Goal: Communication & Community: Answer question/provide support

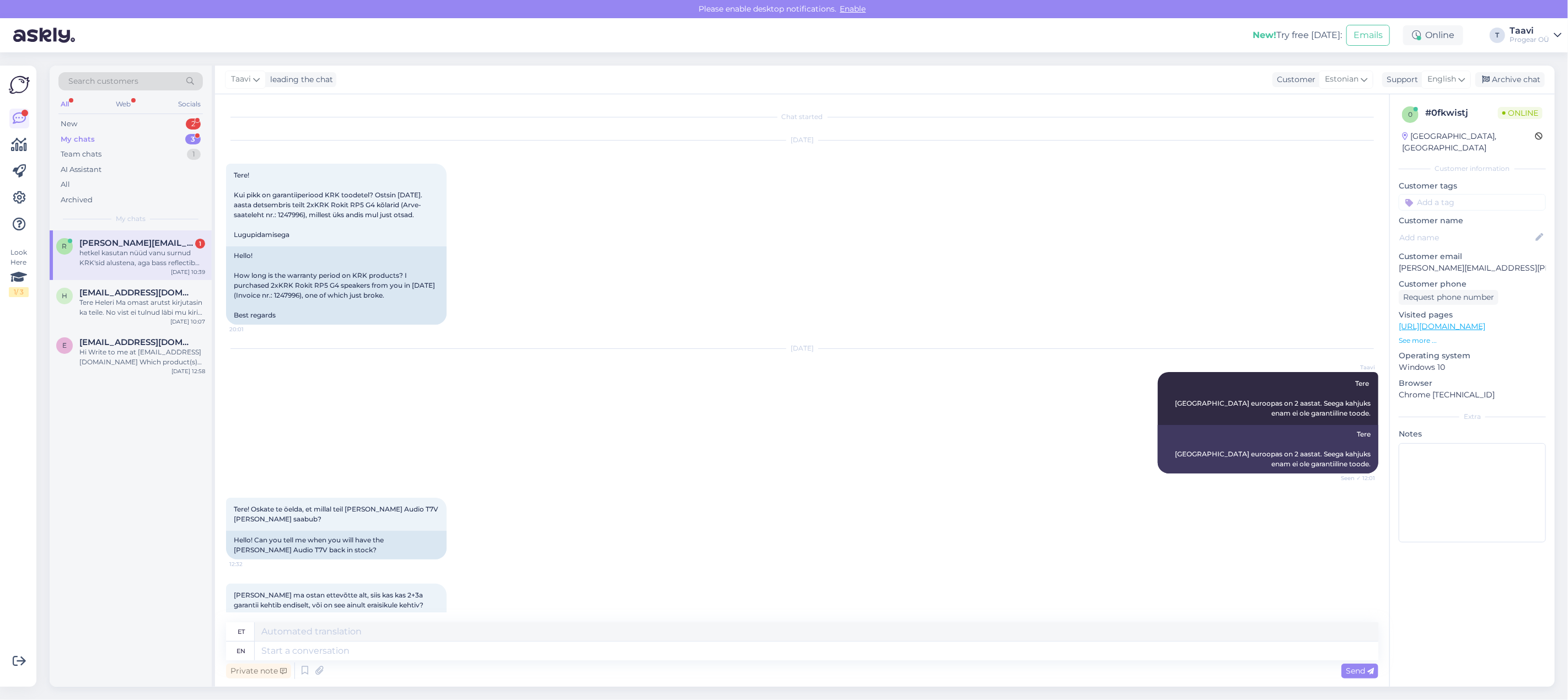
scroll to position [3893, 0]
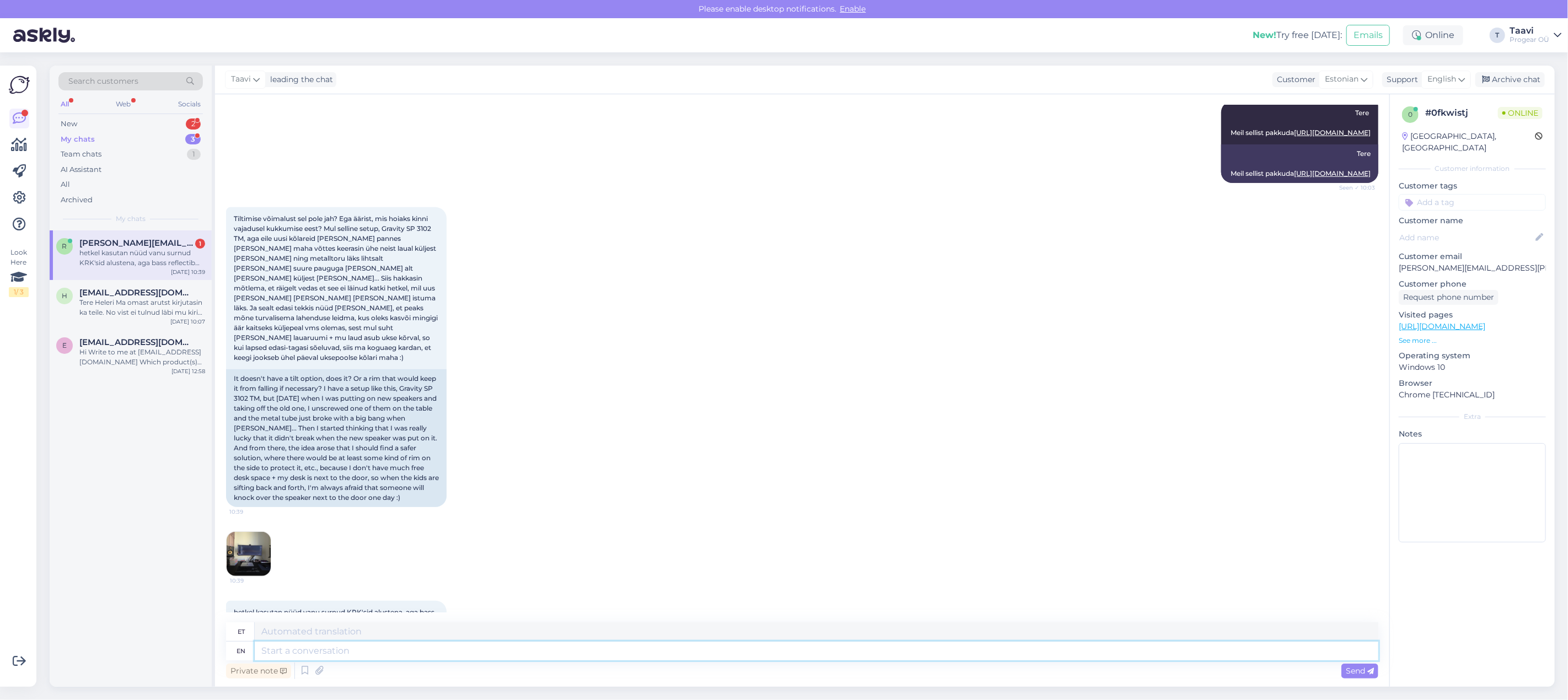
click at [278, 650] on textarea at bounding box center [815, 650] width 1123 height 19
click at [251, 532] on img at bounding box center [248, 553] width 44 height 44
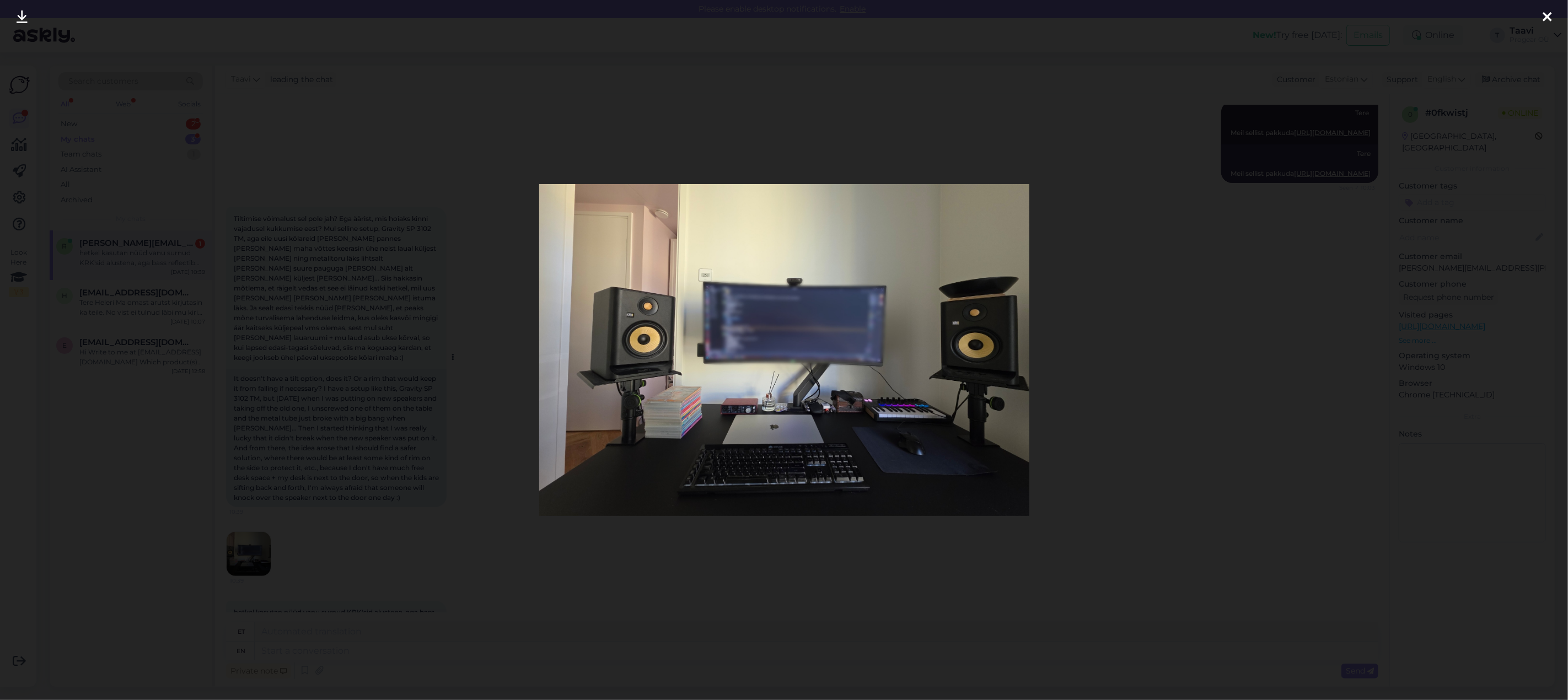
click at [237, 236] on div at bounding box center [784, 350] width 1568 height 700
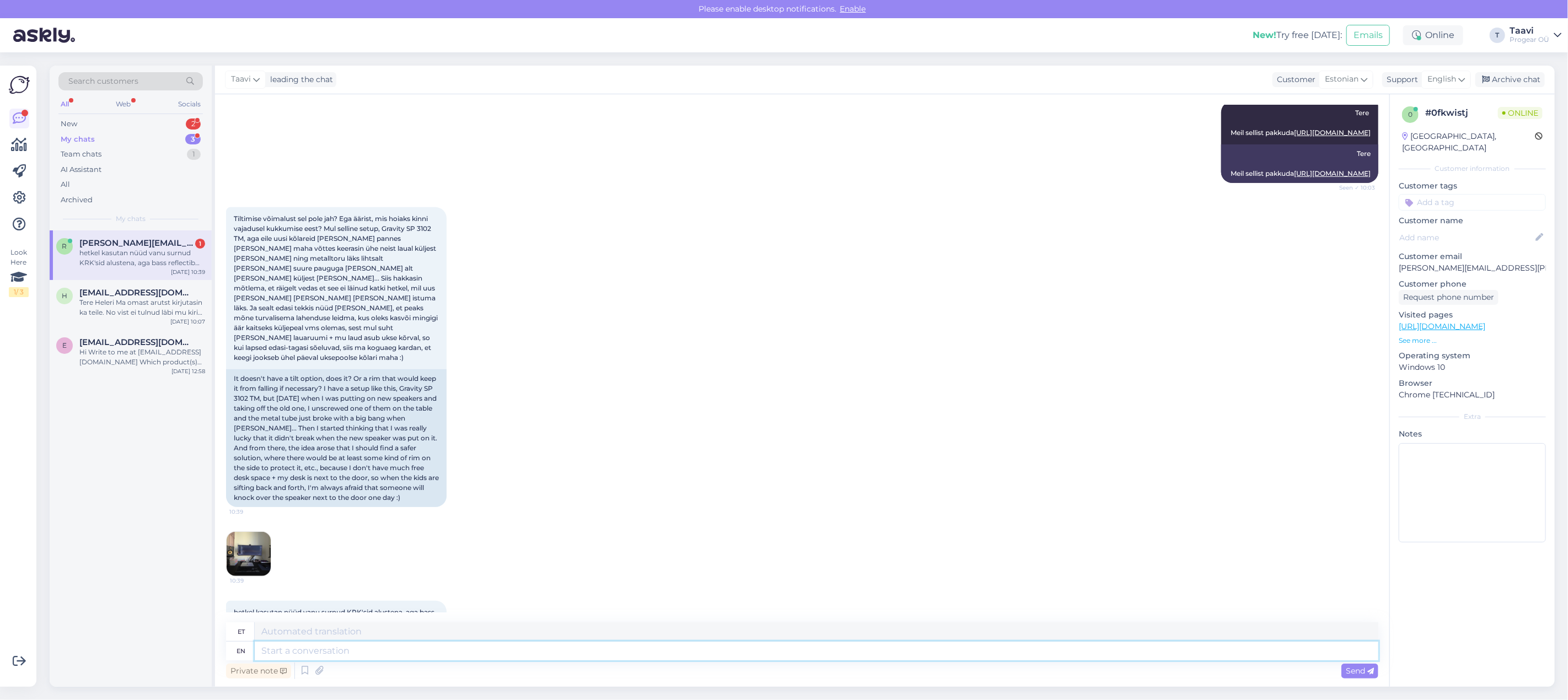
click at [296, 647] on textarea at bounding box center [815, 650] width 1123 height 19
type textarea "aga kas on vaja kindlasti tiltida?"
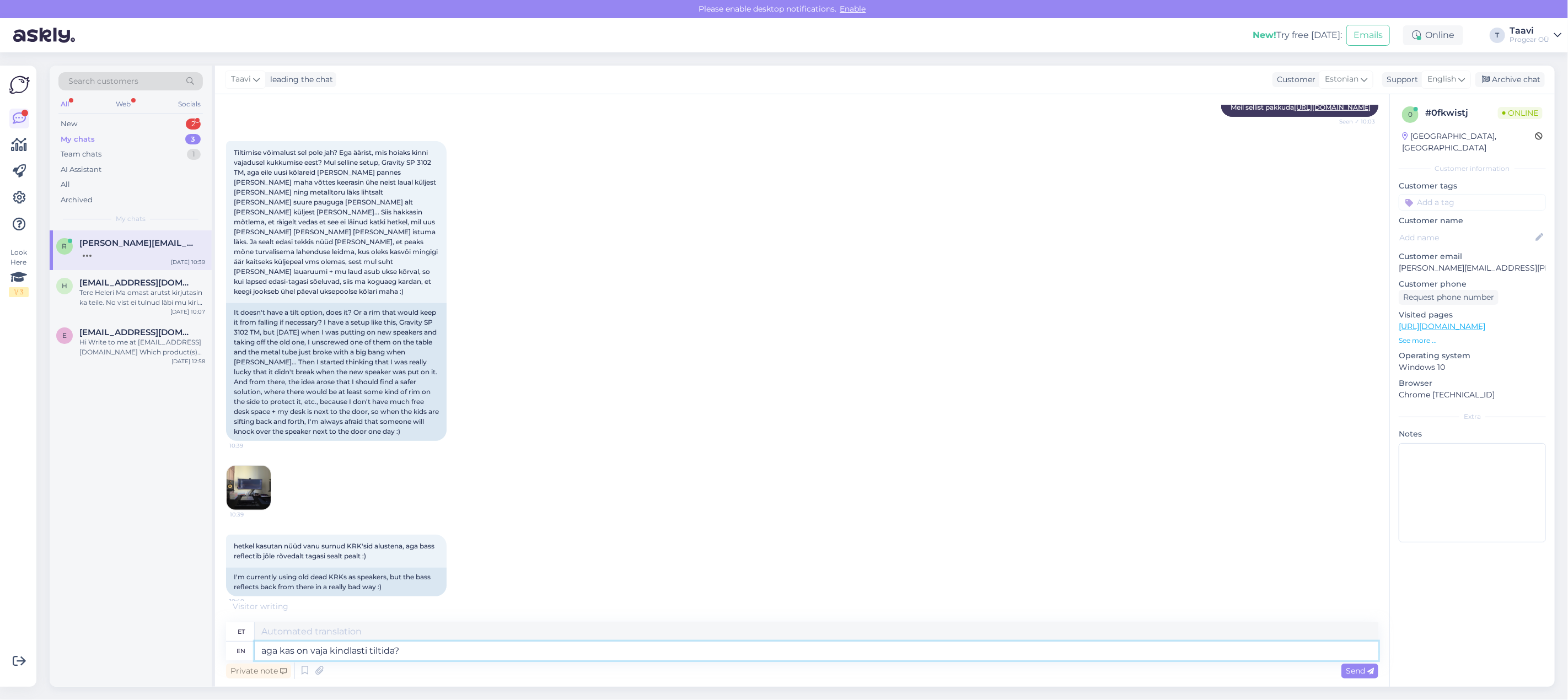
scroll to position [4026, 0]
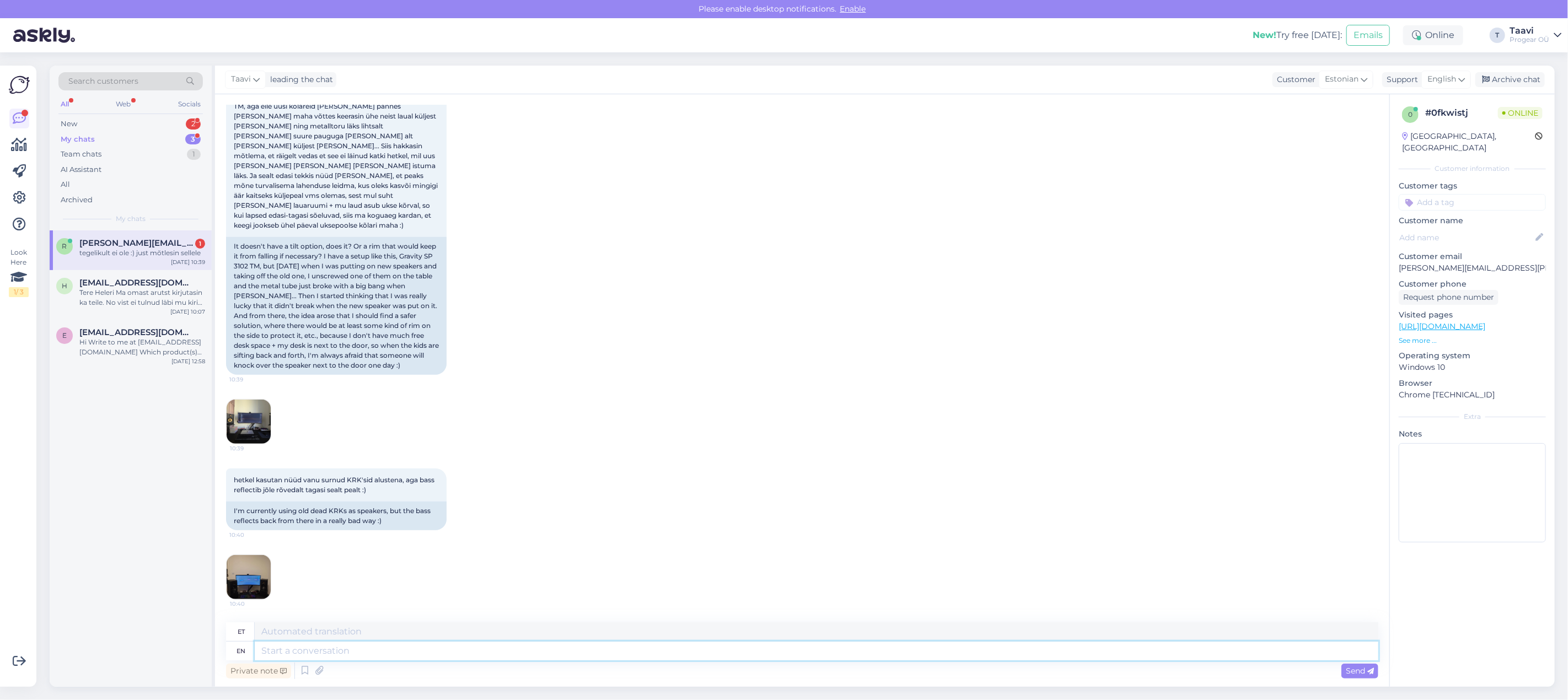
paste textarea "[URL][DOMAIN_NAME]"
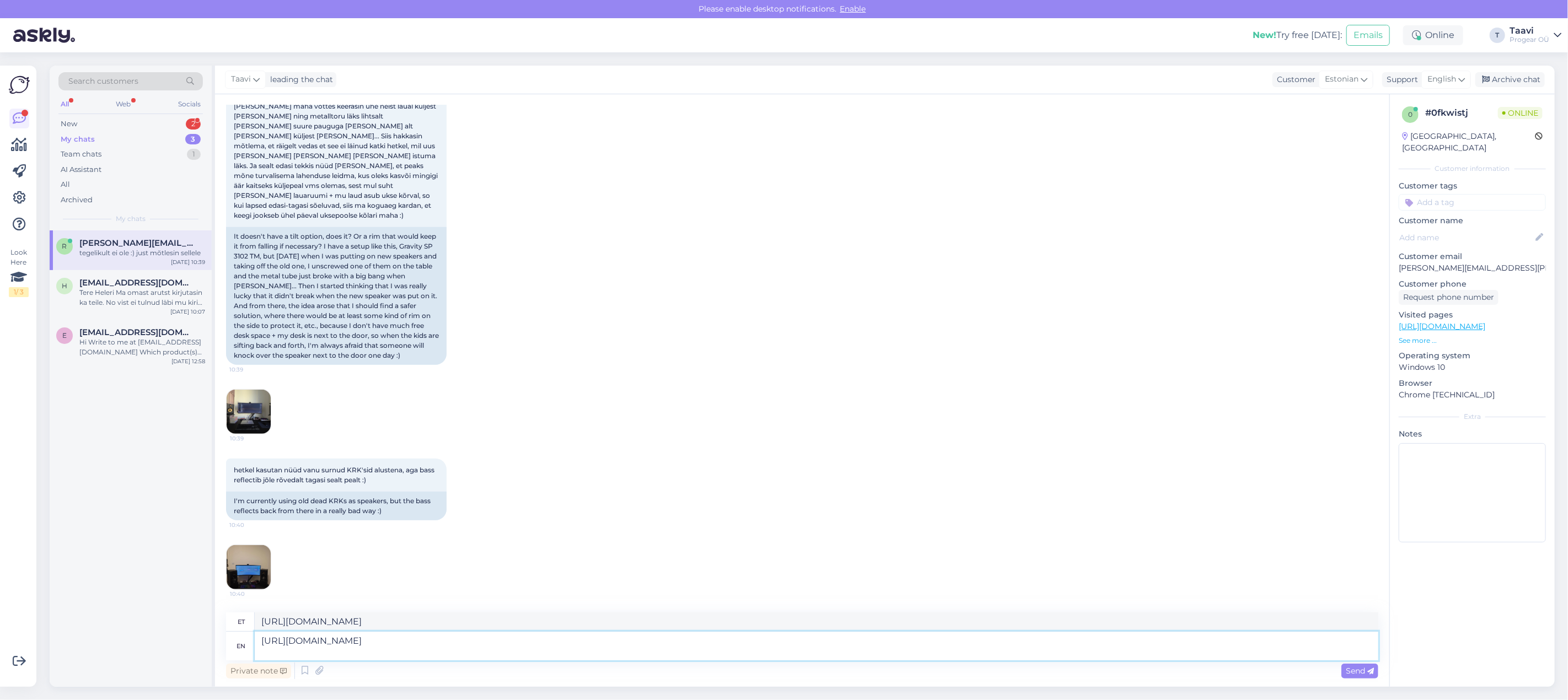
scroll to position [4037, 0]
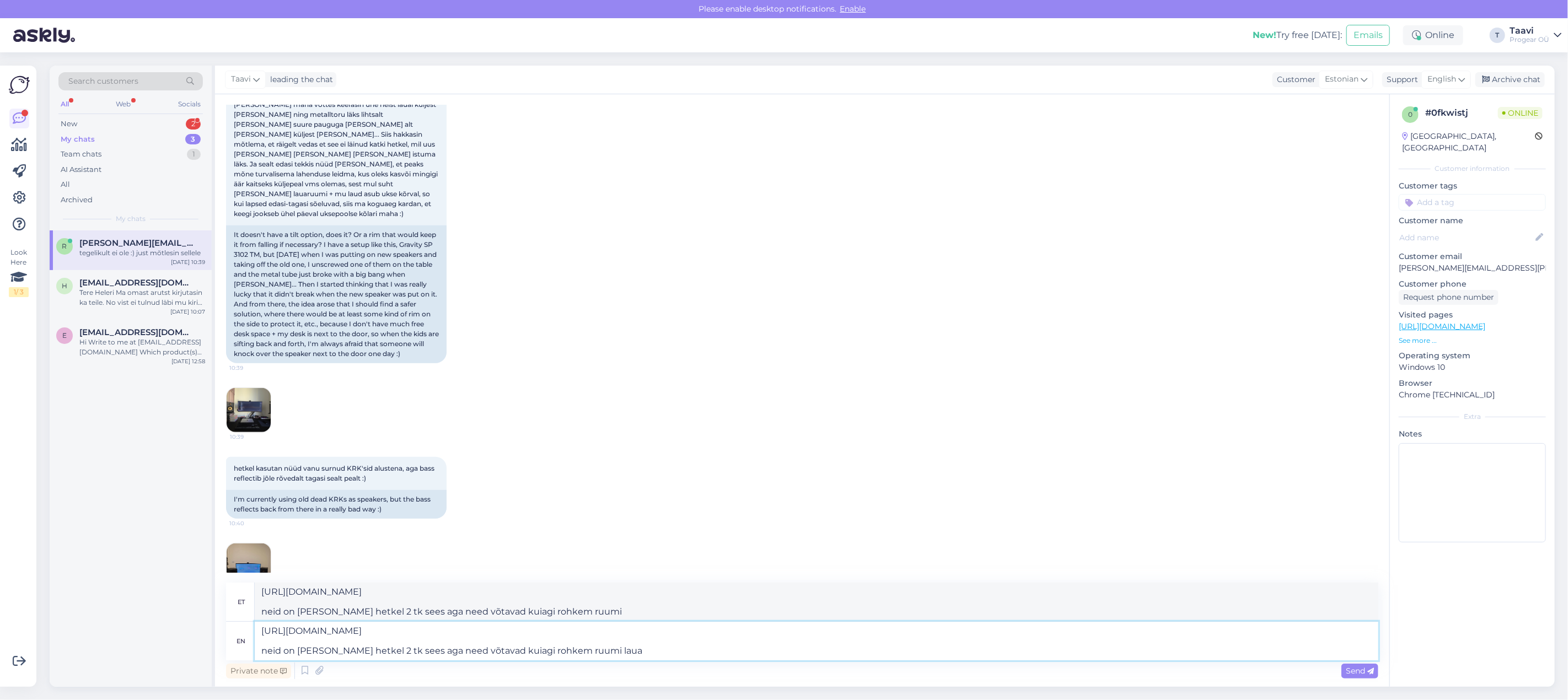
type textarea "[URL][DOMAIN_NAME] neid on [PERSON_NAME] hetkel 2 tk sees aga need võtavad kuia…"
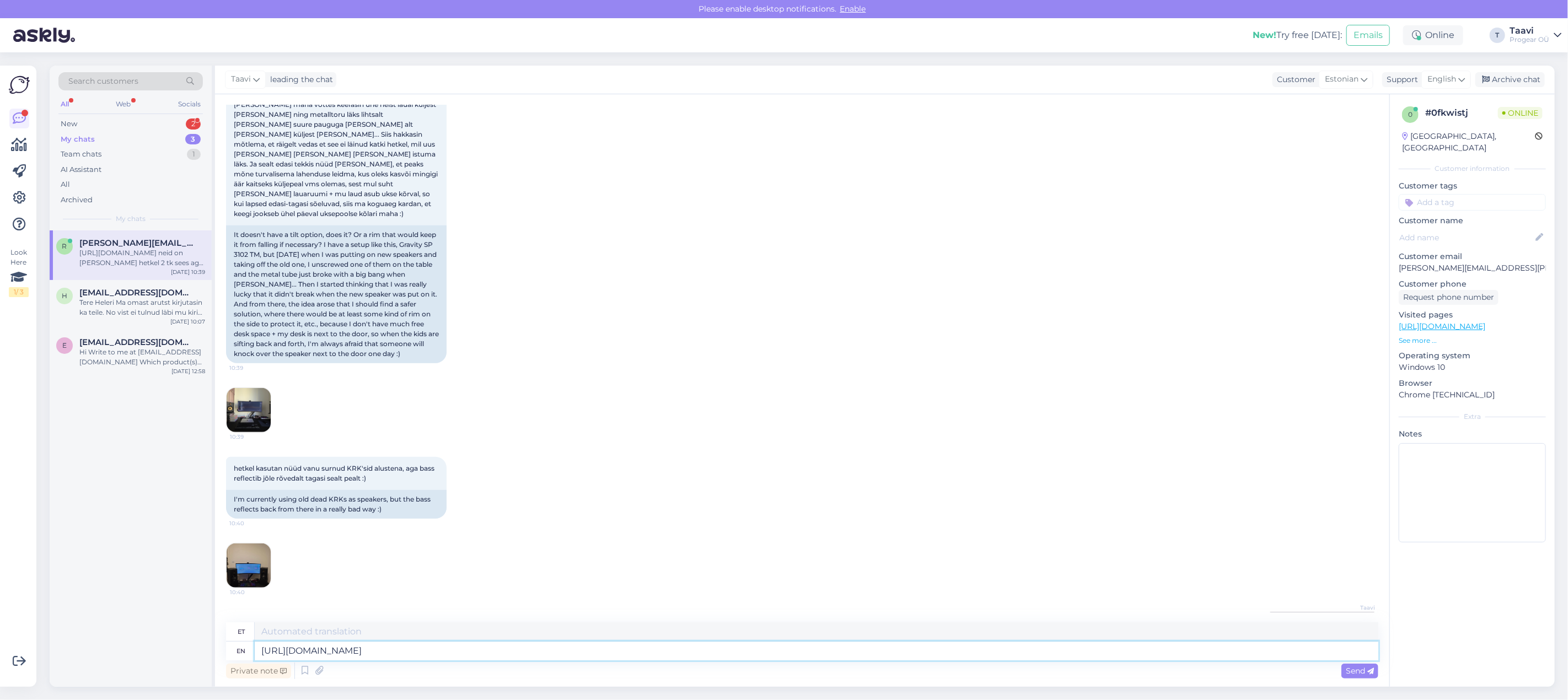
scroll to position [4151, 0]
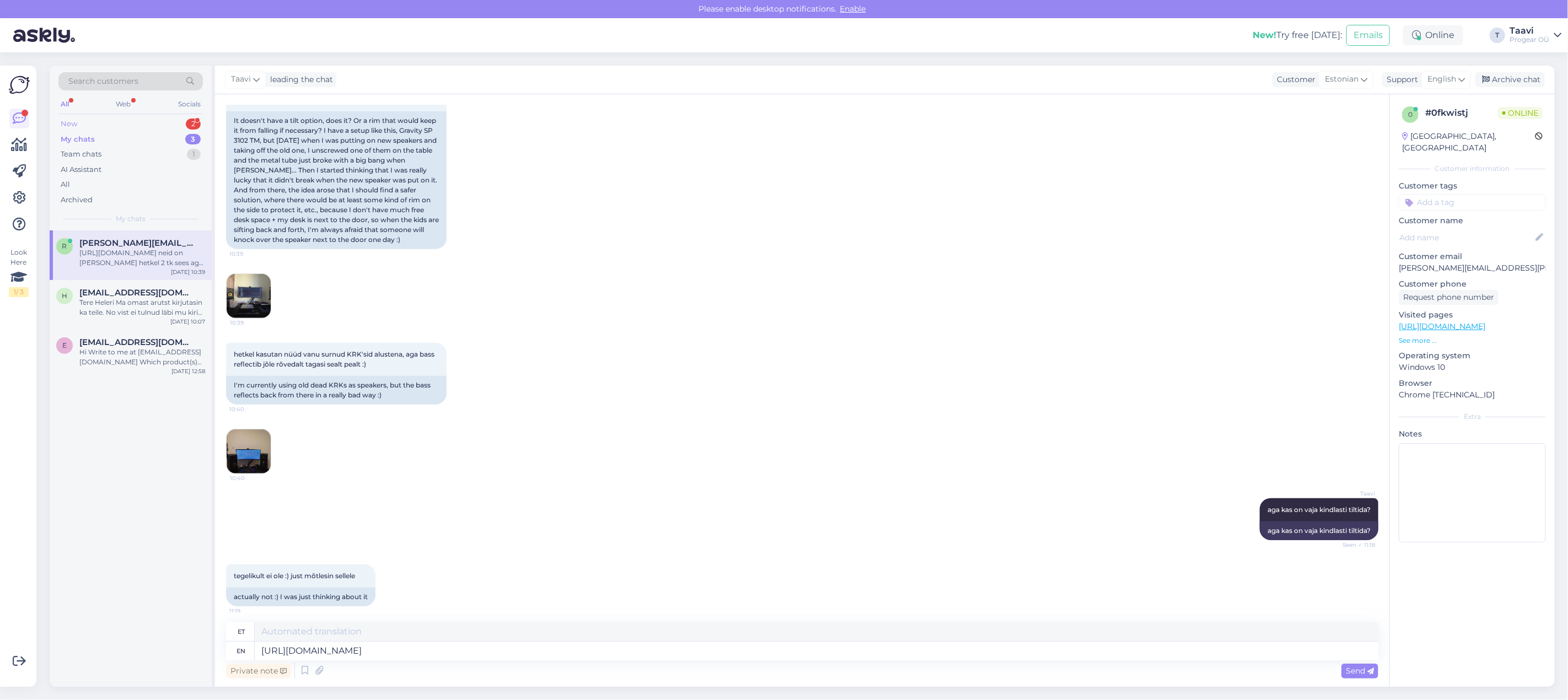
click at [127, 121] on div "New 2" at bounding box center [130, 123] width 144 height 16
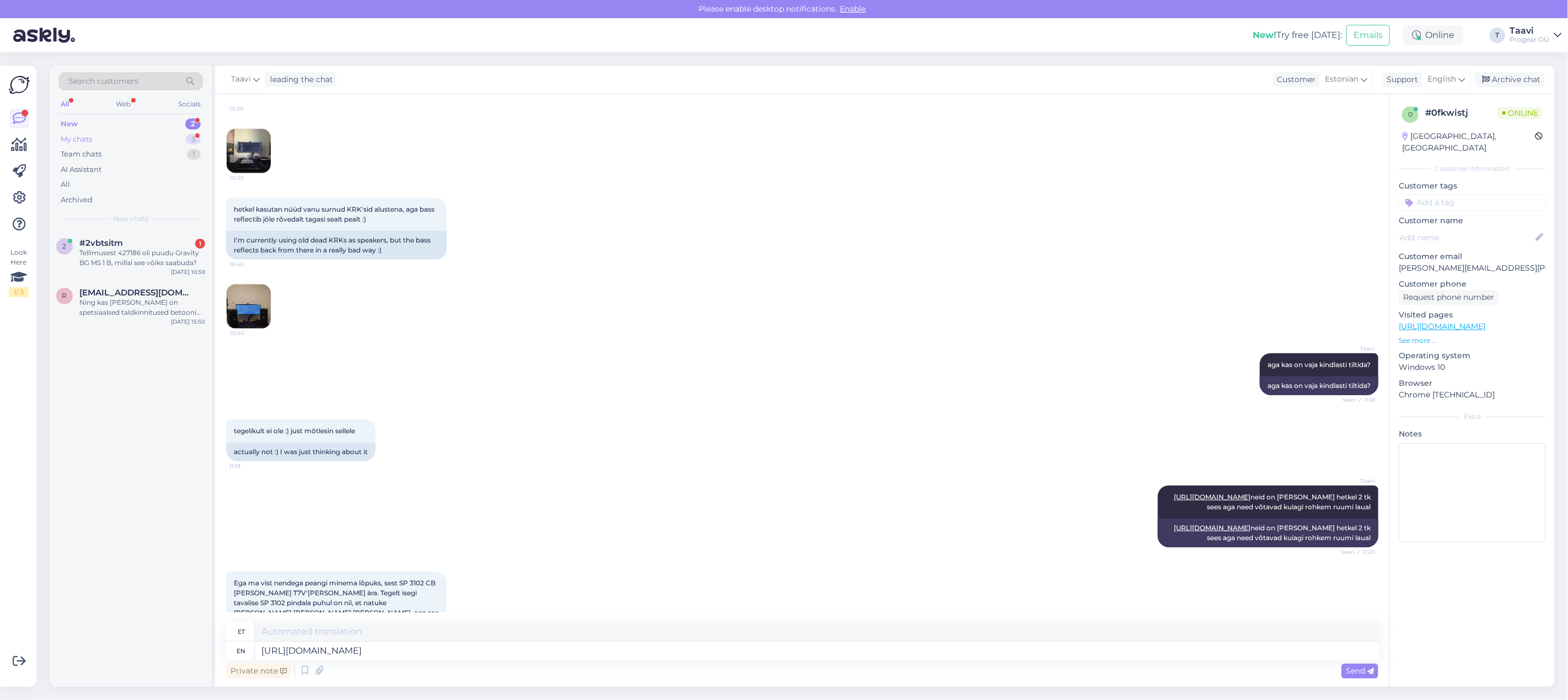
click at [118, 140] on div "My chats 3" at bounding box center [130, 139] width 144 height 16
click at [153, 264] on div "Ega ma vist nendega peangi minema lõpuks, sest SP 3102 CB [PERSON_NAME] T7V'[PE…" at bounding box center [142, 257] width 125 height 20
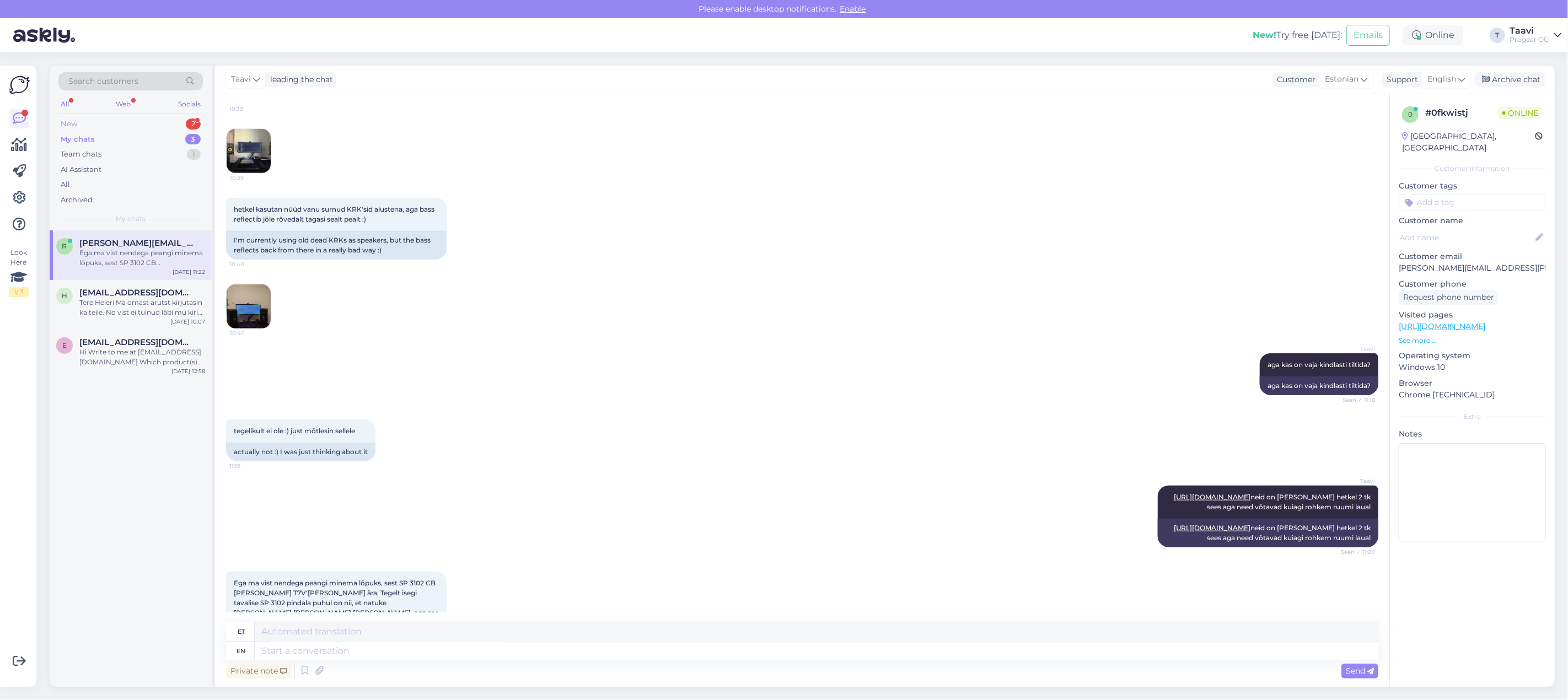
click at [143, 122] on div "New 2" at bounding box center [130, 123] width 144 height 16
